Goal: Task Accomplishment & Management: Use online tool/utility

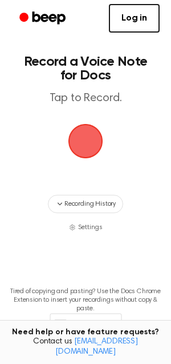
click at [77, 137] on span "button" at bounding box center [86, 141] width 32 height 32
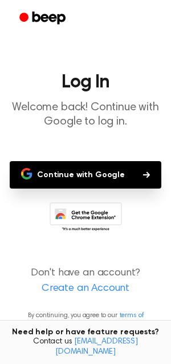
click at [75, 172] on button "Continue with Google" at bounding box center [86, 174] width 152 height 27
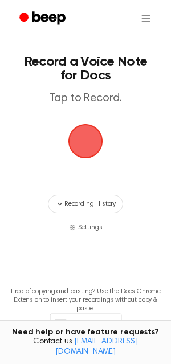
click at [88, 146] on span "button" at bounding box center [86, 141] width 32 height 32
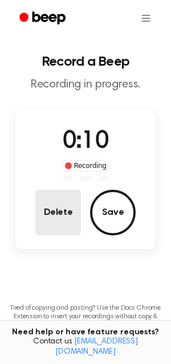
click at [52, 216] on button "Delete" at bounding box center [58, 213] width 46 height 46
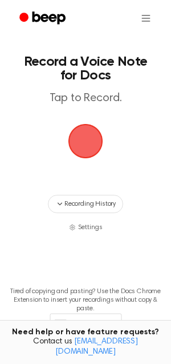
click at [81, 141] on span "button" at bounding box center [86, 141] width 35 height 35
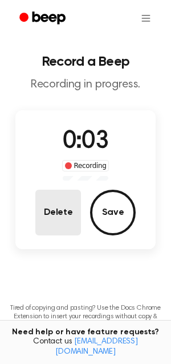
click at [49, 232] on button "Delete" at bounding box center [58, 213] width 46 height 46
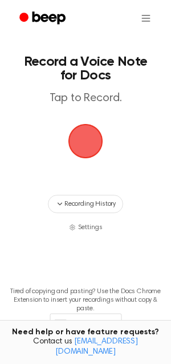
click at [77, 131] on span "button" at bounding box center [86, 141] width 32 height 32
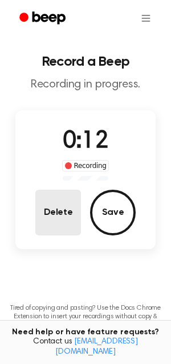
click at [61, 207] on button "Delete" at bounding box center [58, 213] width 46 height 46
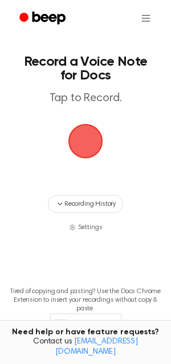
click at [86, 138] on span "button" at bounding box center [86, 141] width 32 height 32
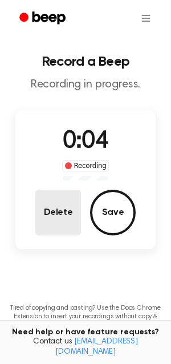
click at [40, 233] on button "Delete" at bounding box center [58, 213] width 46 height 46
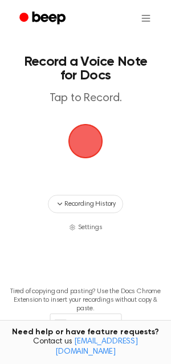
click at [95, 136] on span "button" at bounding box center [86, 141] width 32 height 32
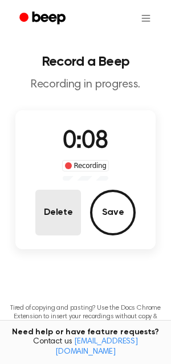
click at [40, 211] on button "Delete" at bounding box center [58, 213] width 46 height 46
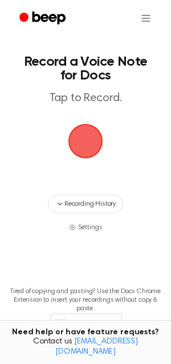
click at [90, 145] on span "button" at bounding box center [86, 141] width 32 height 32
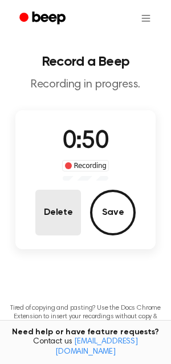
click at [61, 210] on button "Delete" at bounding box center [58, 213] width 46 height 46
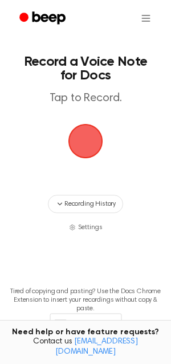
click at [91, 151] on span "button" at bounding box center [86, 141] width 32 height 32
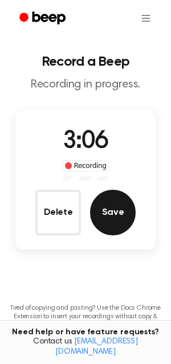
click at [109, 216] on button "Save" at bounding box center [113, 213] width 46 height 46
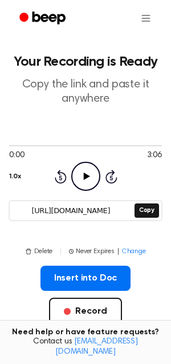
click at [109, 216] on input "[URL][DOMAIN_NAME]" at bounding box center [71, 211] width 123 height 16
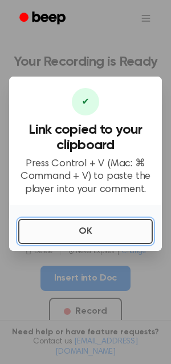
click at [71, 227] on button "OK" at bounding box center [85, 231] width 135 height 25
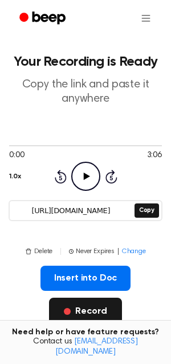
click at [98, 313] on button "Record" at bounding box center [85, 311] width 73 height 27
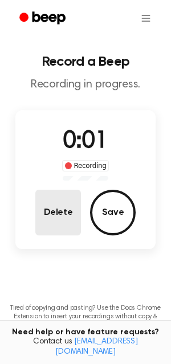
click at [65, 217] on button "Delete" at bounding box center [58, 213] width 46 height 46
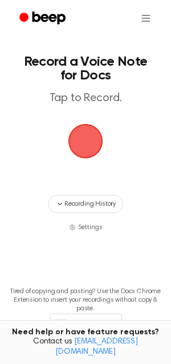
click at [86, 145] on span "button" at bounding box center [86, 141] width 32 height 32
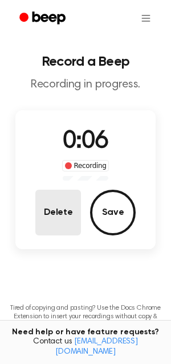
click at [57, 213] on button "Delete" at bounding box center [58, 213] width 46 height 46
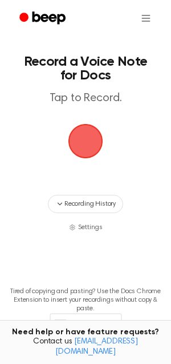
click at [83, 128] on span "button" at bounding box center [86, 141] width 32 height 32
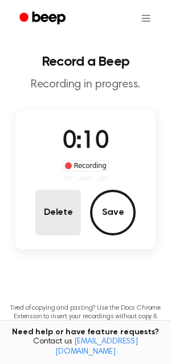
click at [59, 204] on button "Delete" at bounding box center [58, 213] width 46 height 46
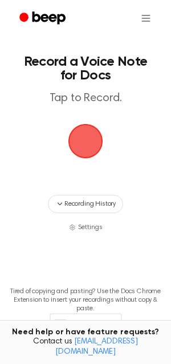
click at [71, 148] on span "button" at bounding box center [86, 141] width 32 height 32
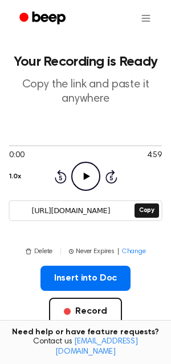
click at [74, 209] on input "[URL][DOMAIN_NAME]" at bounding box center [71, 211] width 123 height 16
click at [41, 206] on input "[URL][DOMAIN_NAME]" at bounding box center [71, 211] width 123 height 16
click at [41, 211] on input "[URL][DOMAIN_NAME]" at bounding box center [71, 211] width 123 height 16
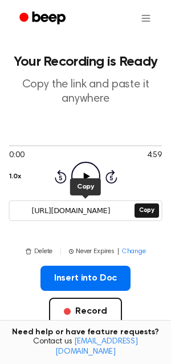
click at [41, 211] on input "[URL][DOMAIN_NAME]" at bounding box center [71, 211] width 123 height 16
click at [100, 210] on input "[URL][DOMAIN_NAME]" at bounding box center [71, 211] width 123 height 16
click at [115, 209] on input "[URL][DOMAIN_NAME]" at bounding box center [71, 211] width 123 height 16
drag, startPoint x: 119, startPoint y: 209, endPoint x: 13, endPoint y: 209, distance: 106.9
click at [13, 209] on input "[URL][DOMAIN_NAME]" at bounding box center [71, 211] width 123 height 16
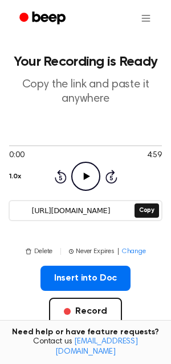
click at [110, 214] on input "[URL][DOMAIN_NAME]" at bounding box center [71, 211] width 123 height 16
click at [91, 211] on input "[URL][DOMAIN_NAME]" at bounding box center [71, 211] width 123 height 16
click at [87, 210] on input "[URL][DOMAIN_NAME]" at bounding box center [71, 211] width 123 height 16
click at [146, 211] on button "Copy" at bounding box center [147, 210] width 25 height 14
